Goal: Transaction & Acquisition: Obtain resource

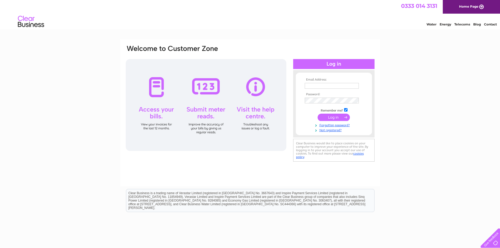
type input "elaine@tennanttransport.co.uk"
click at [330, 117] on input "submit" at bounding box center [334, 117] width 32 height 7
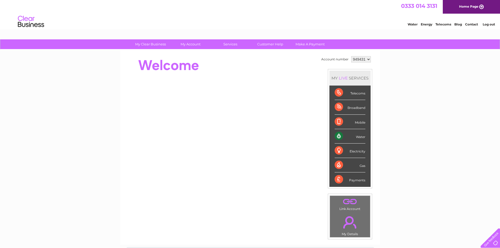
click at [362, 136] on div "Water" at bounding box center [350, 136] width 31 height 14
click at [338, 138] on div "Water" at bounding box center [350, 136] width 31 height 14
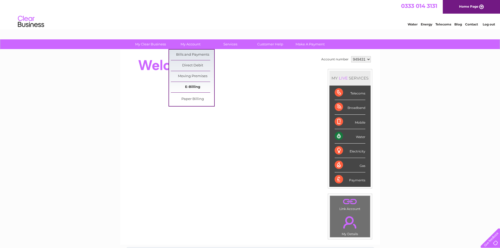
click at [189, 87] on link "E-Billing" at bounding box center [192, 87] width 43 height 11
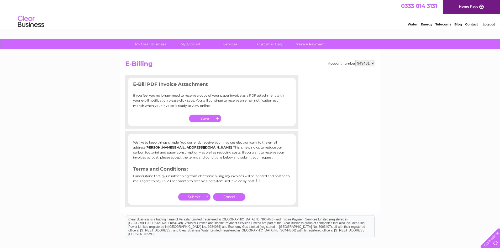
click at [162, 147] on b "graham@tennanttransport.co.uk" at bounding box center [189, 148] width 86 height 4
click at [229, 196] on link "Cancel" at bounding box center [229, 197] width 32 height 8
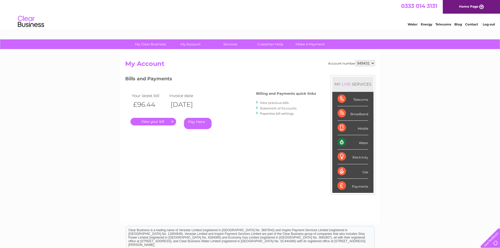
click at [155, 122] on link "." at bounding box center [154, 122] width 46 height 8
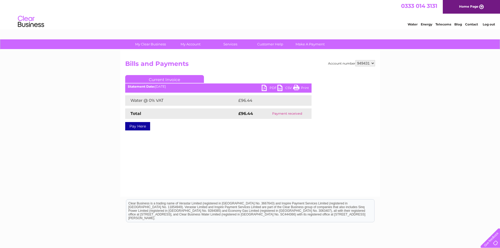
click at [263, 88] on link "PDF" at bounding box center [270, 89] width 16 height 8
click at [487, 24] on link "Log out" at bounding box center [489, 24] width 12 height 4
